Goal: Information Seeking & Learning: Learn about a topic

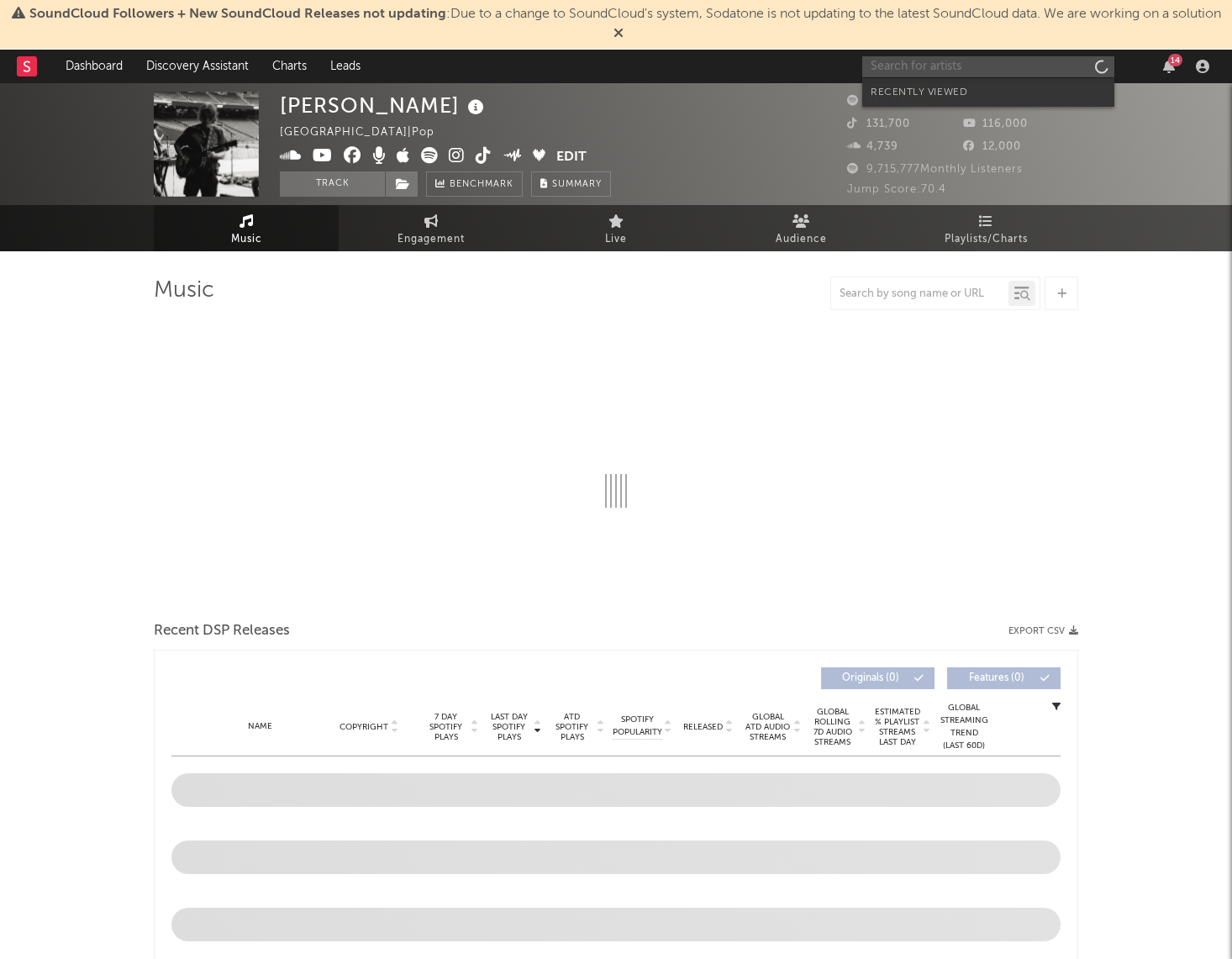
click at [993, 60] on input "text" at bounding box center [988, 67] width 252 height 21
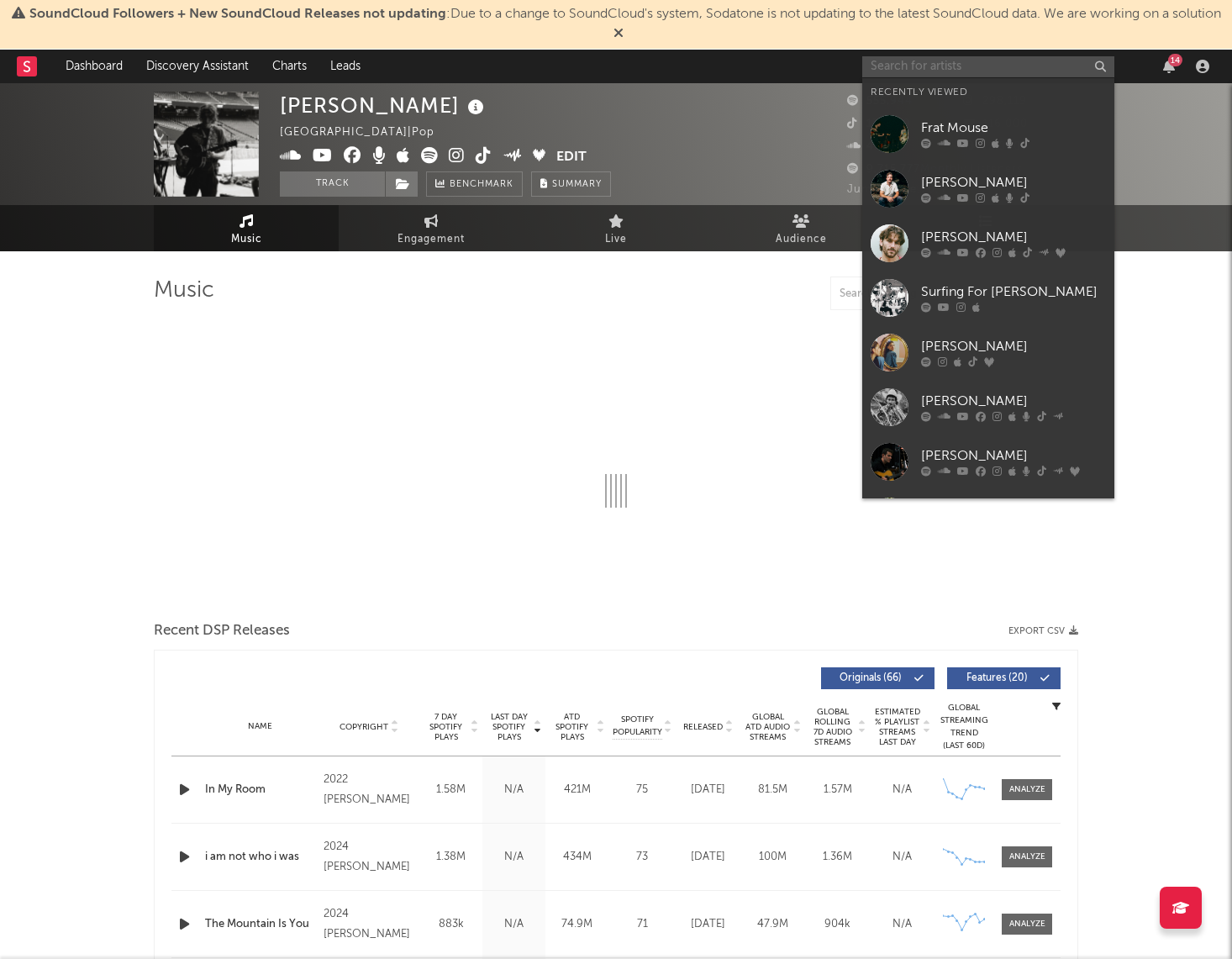
select select "6m"
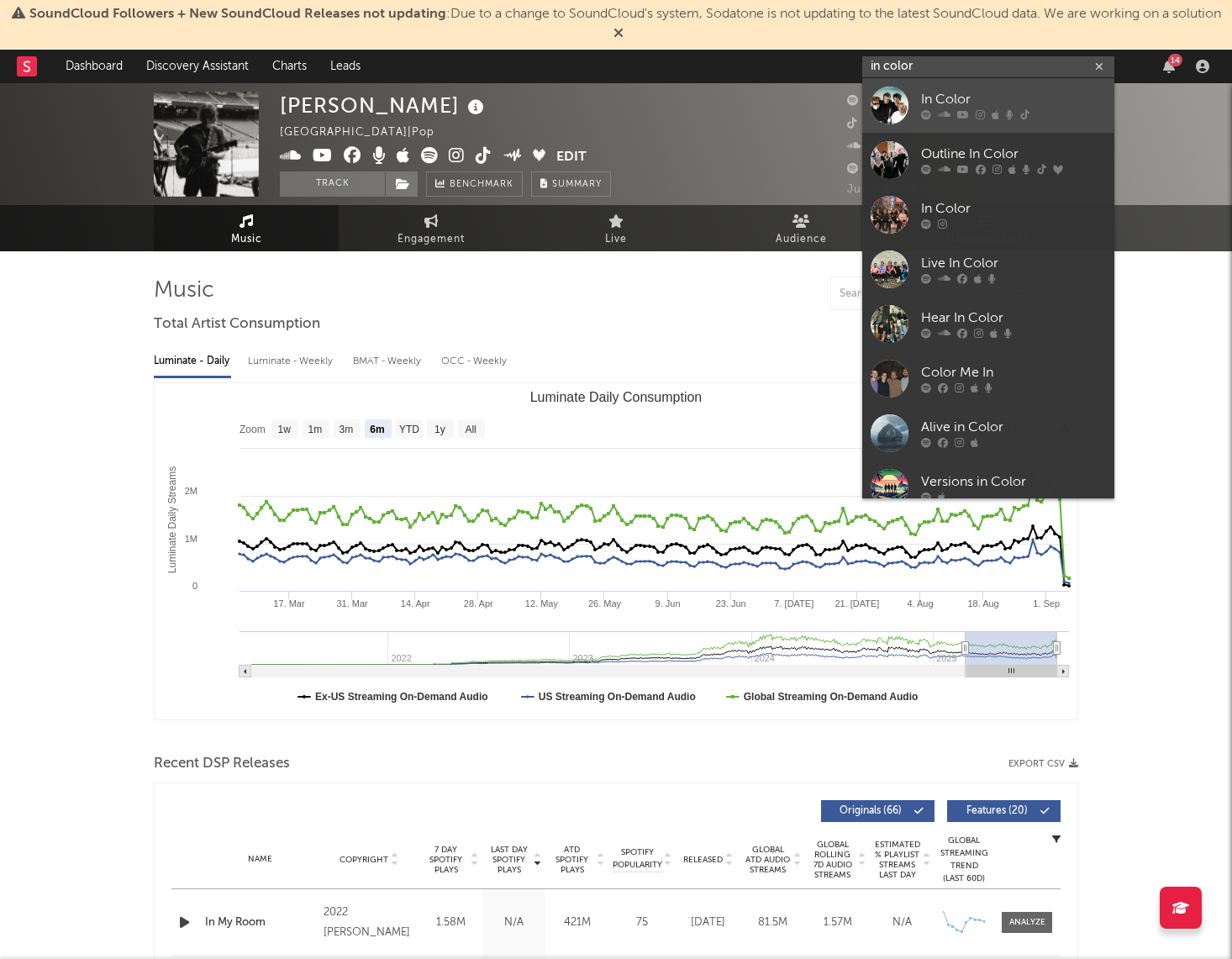
type input "in color"
click at [896, 99] on div at bounding box center [890, 105] width 38 height 38
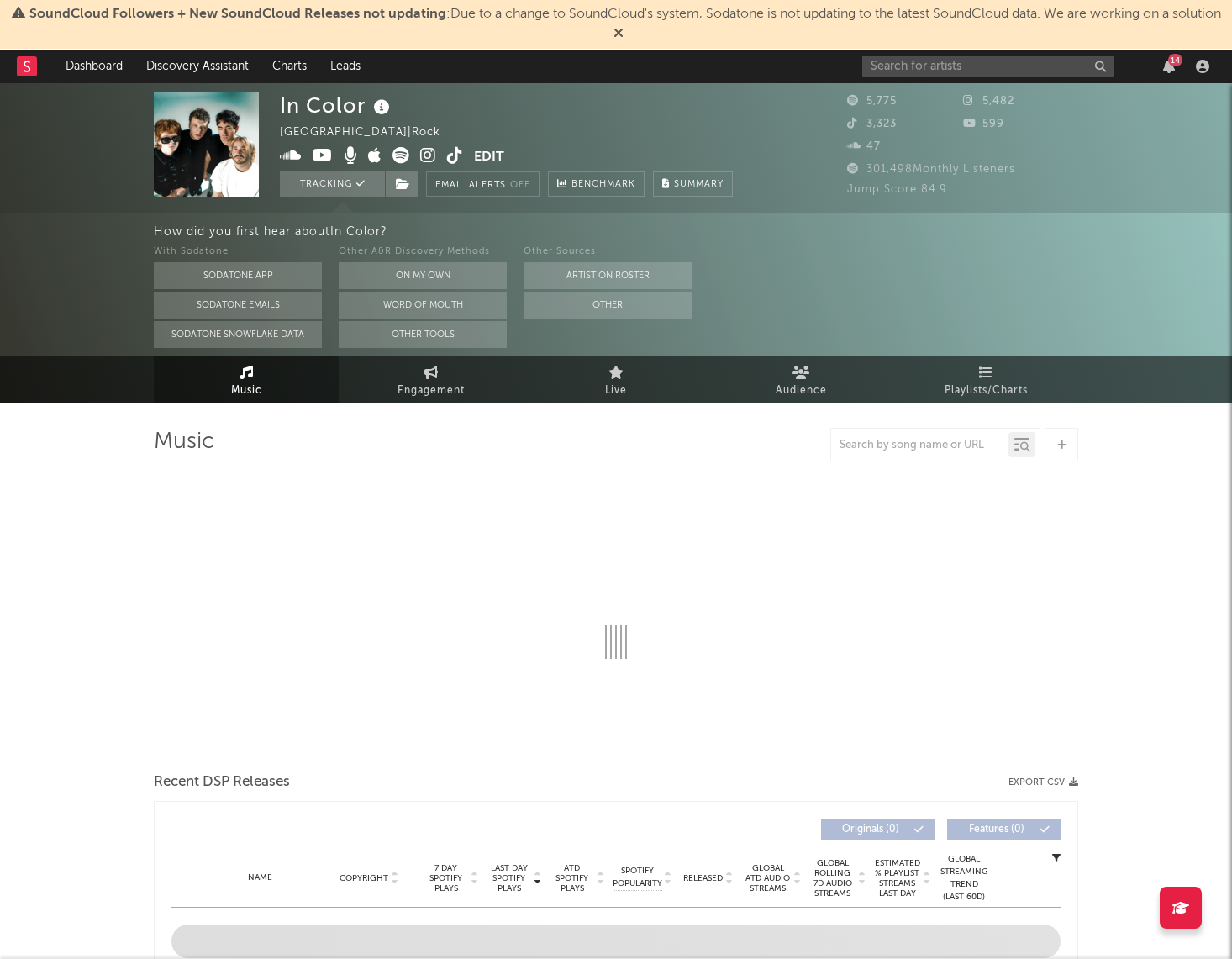
select select "6m"
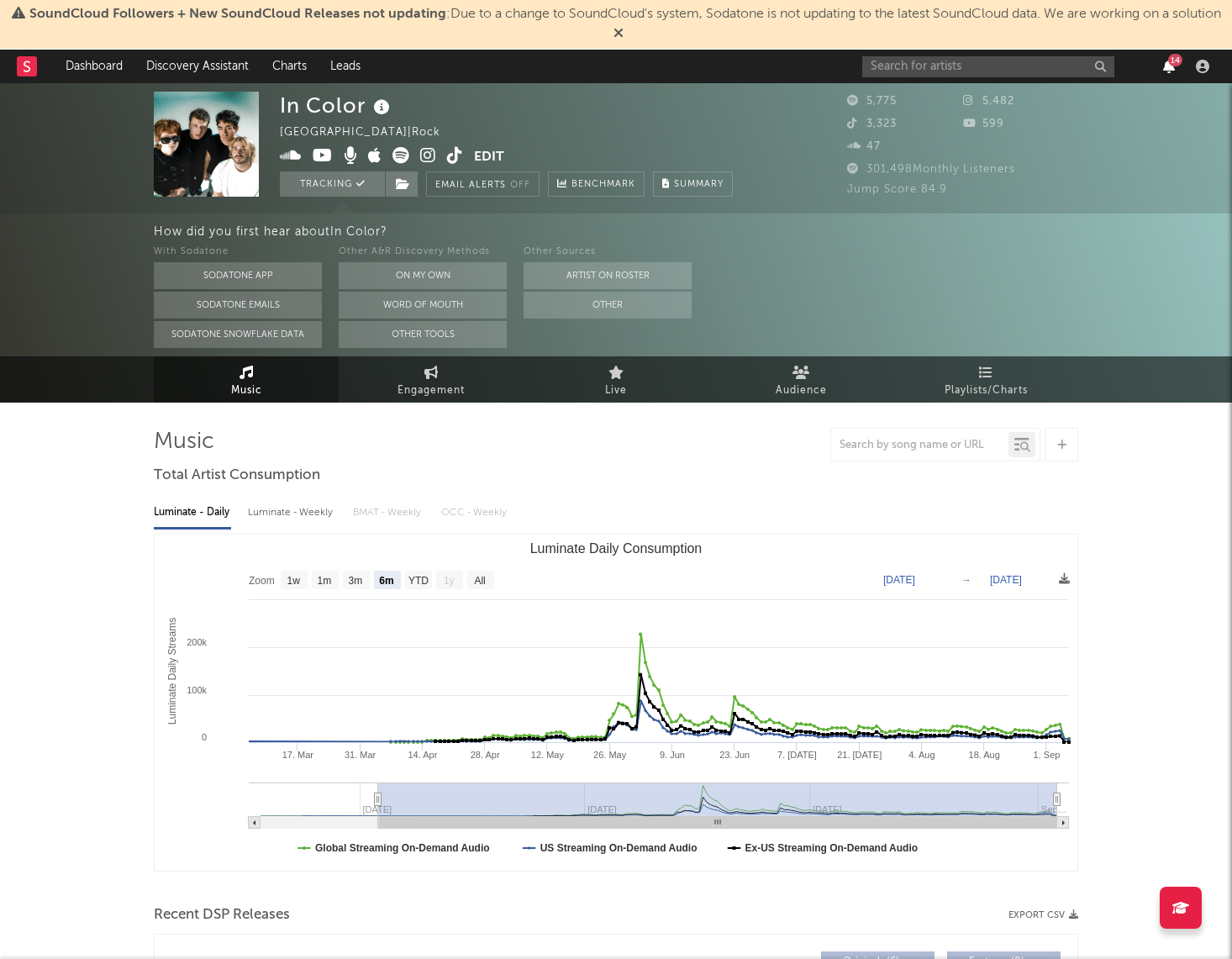
click at [1165, 62] on icon "button" at bounding box center [1169, 67] width 12 height 14
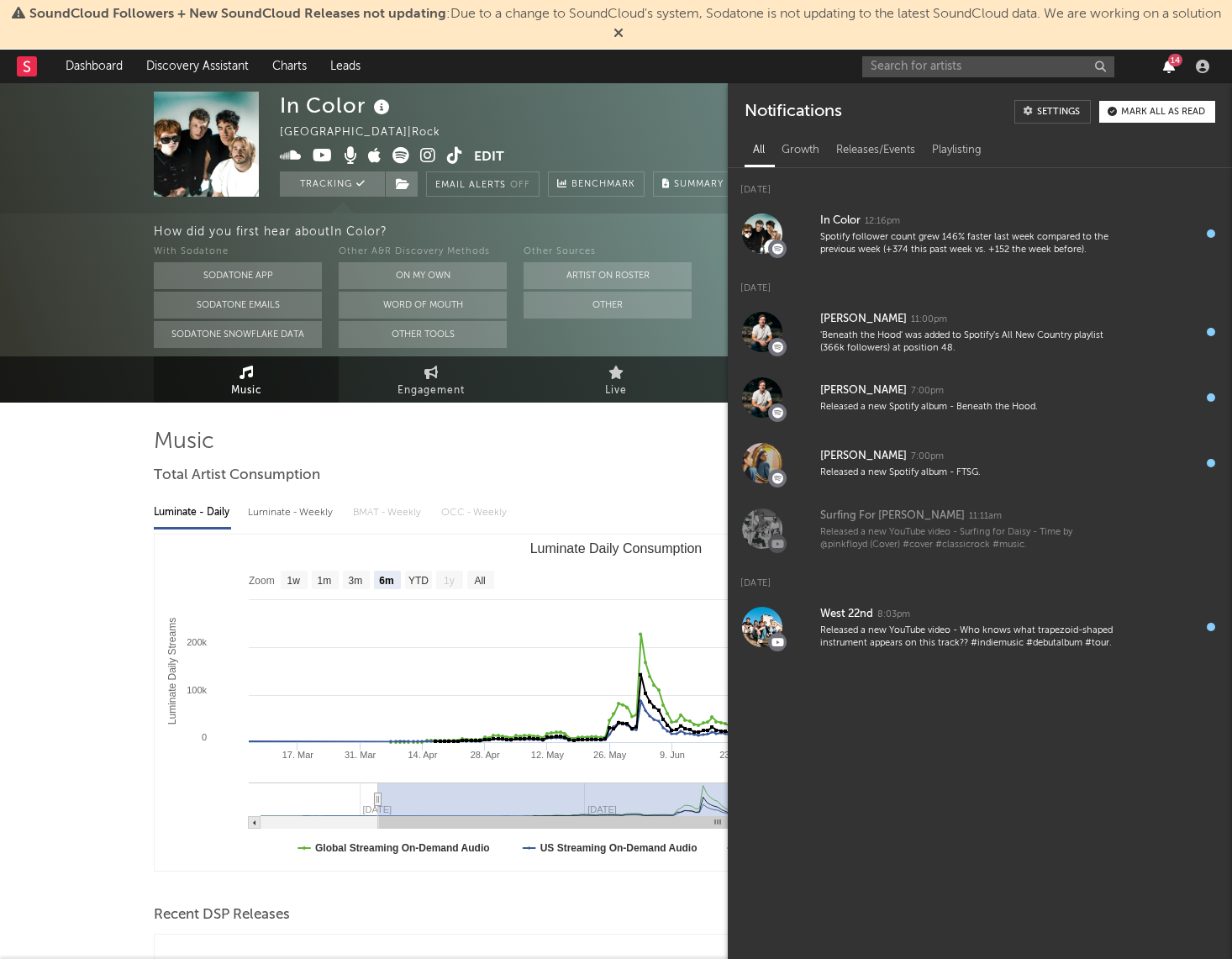
click at [1165, 62] on icon "button" at bounding box center [1169, 67] width 12 height 14
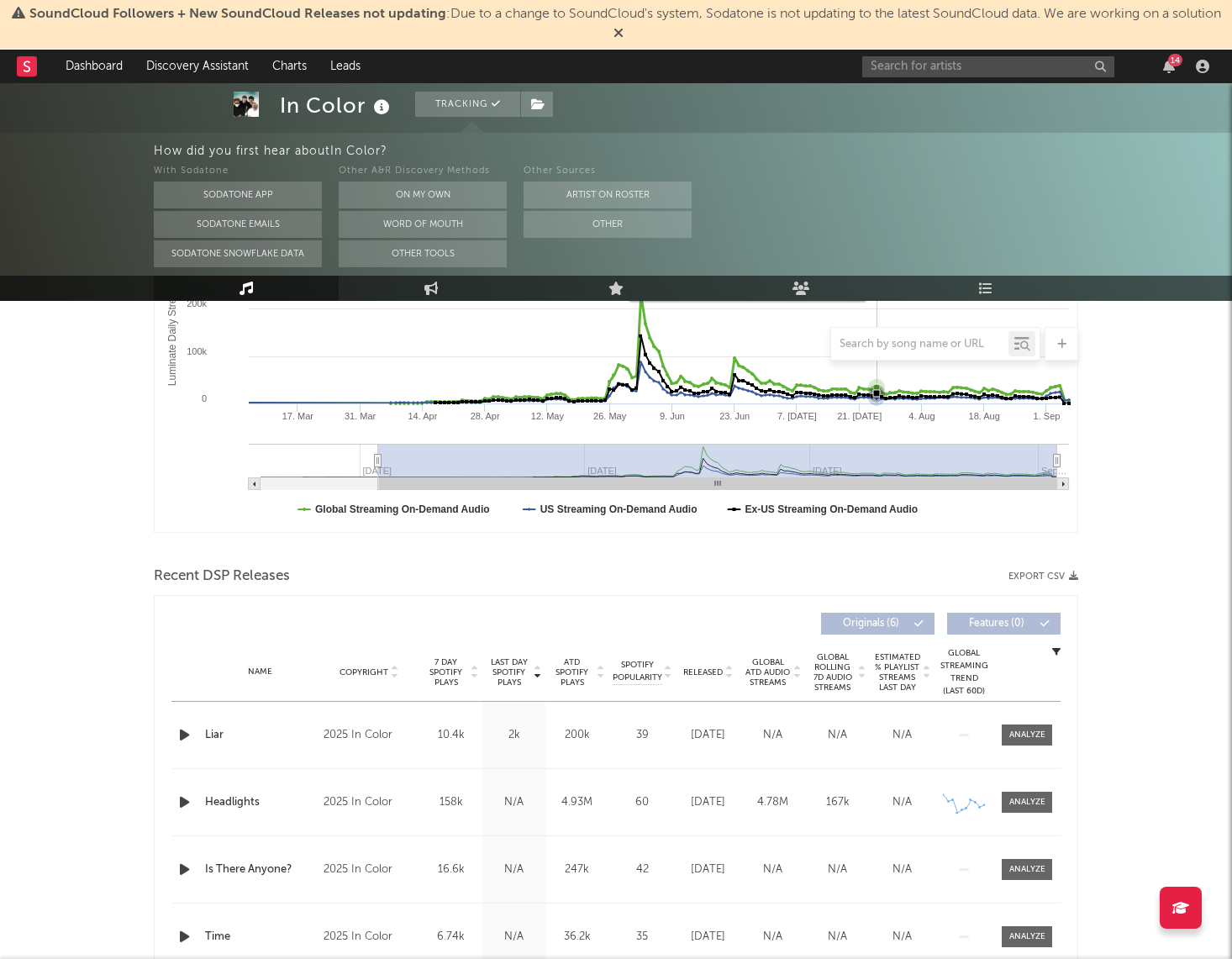
scroll to position [390, 0]
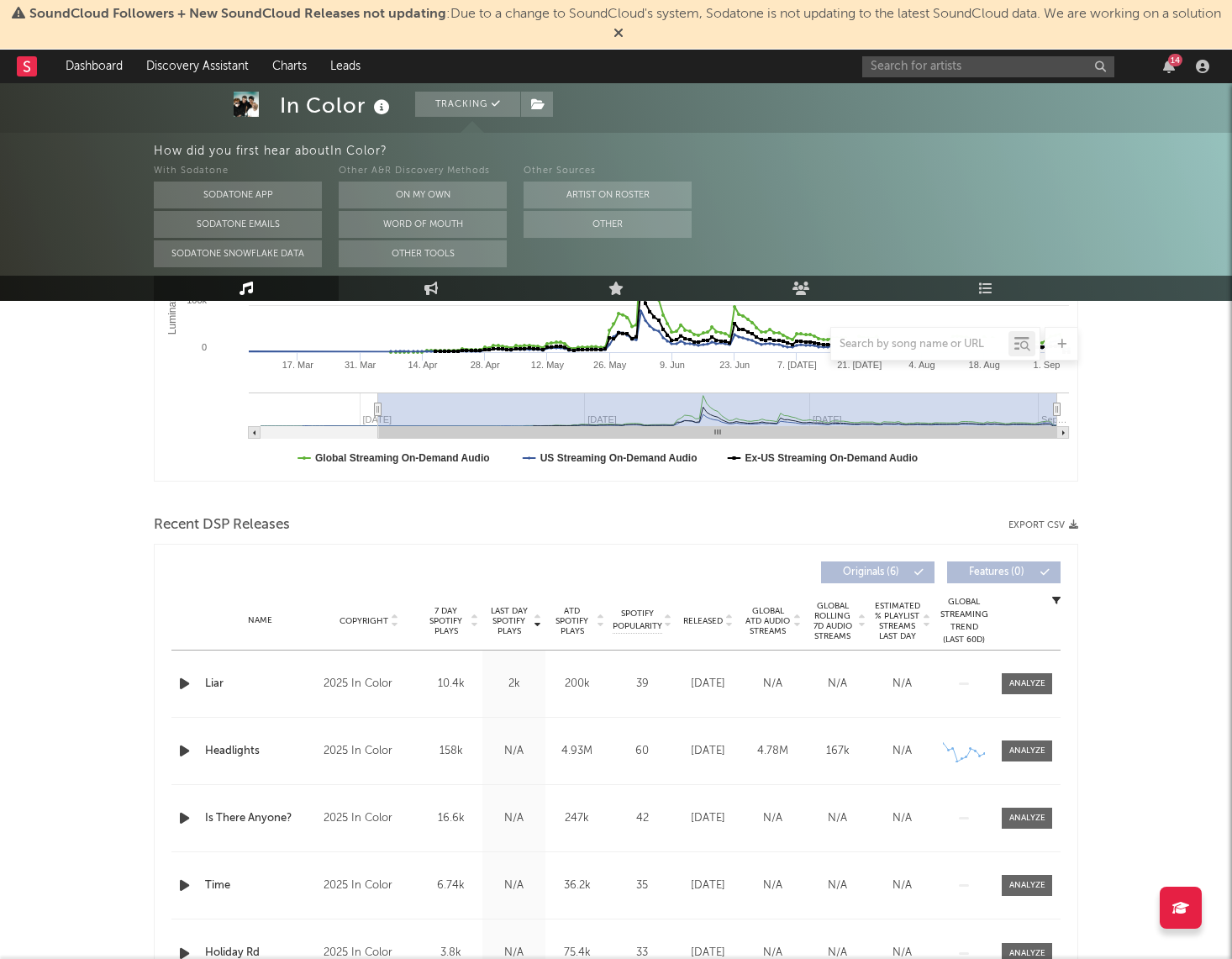
click at [692, 622] on span "Released" at bounding box center [703, 621] width 40 height 10
